Goal: Use online tool/utility

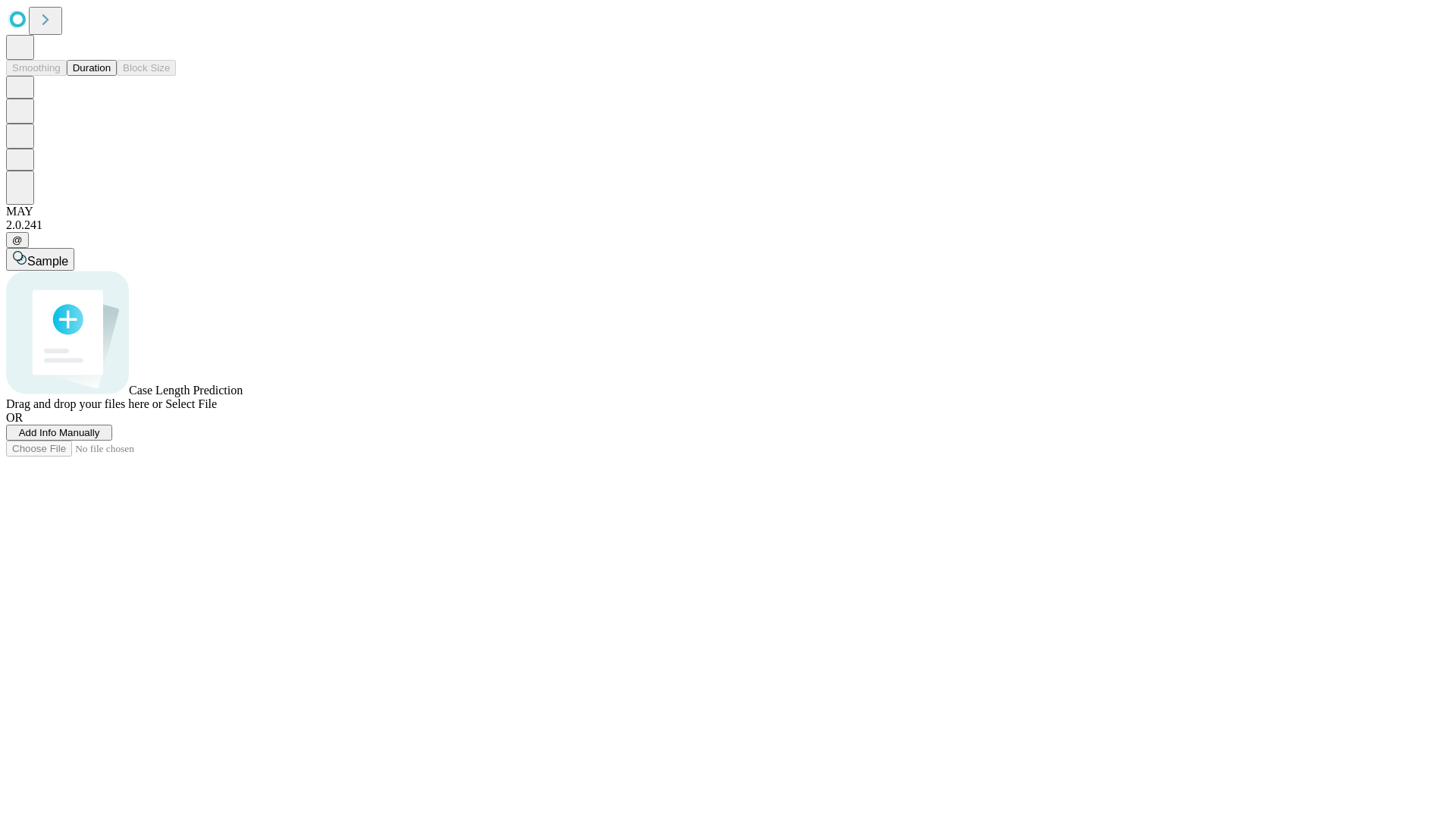
click at [111, 76] on button "Duration" at bounding box center [92, 68] width 50 height 16
click at [68, 255] on span "Sample" at bounding box center [48, 261] width 41 height 13
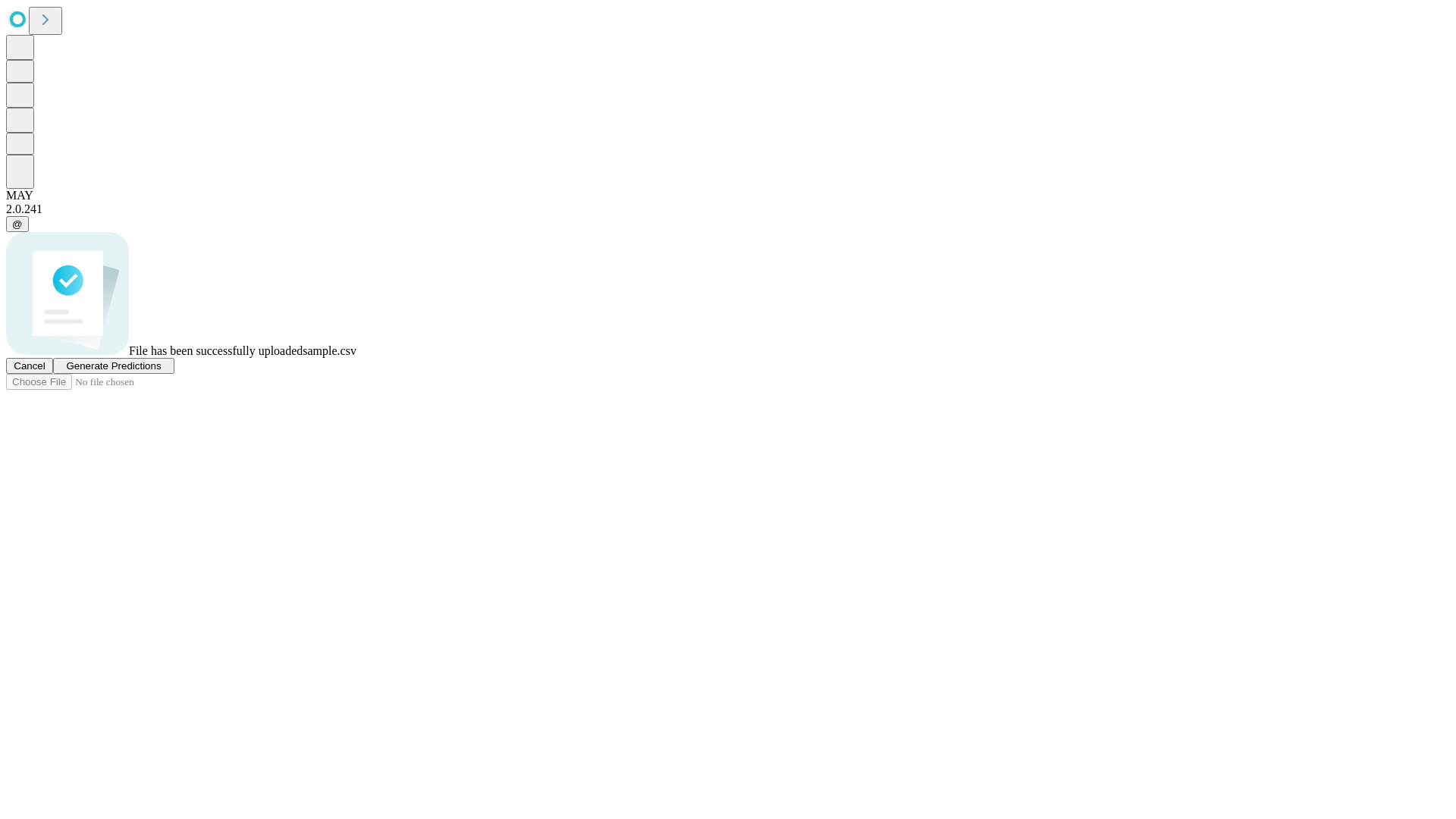
click at [161, 371] on span "Generate Predictions" at bounding box center [113, 366] width 94 height 12
